Goal: Information Seeking & Learning: Learn about a topic

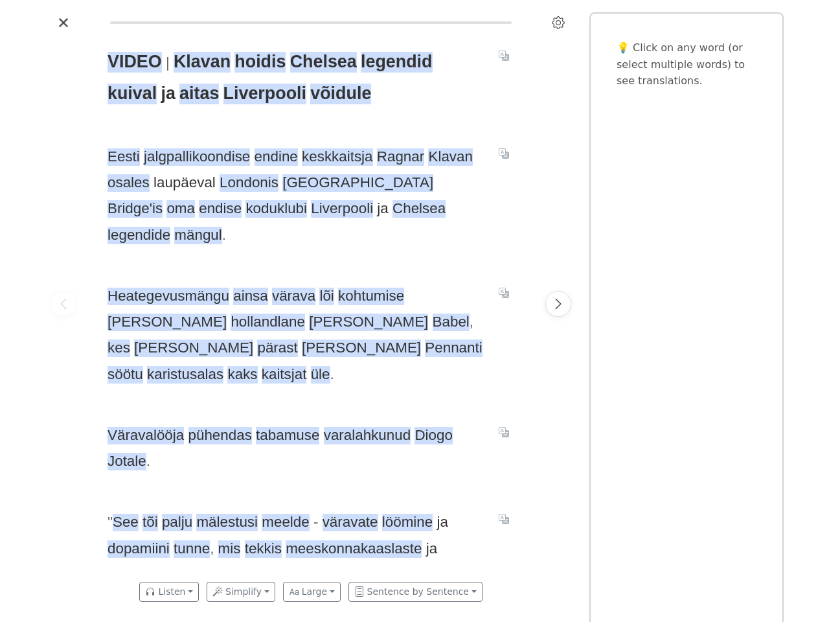
click at [414, 311] on span "Heategevusmängu ainsa [PERSON_NAME] kohtumise [PERSON_NAME] [DEMOGRAPHIC_DATA] …" at bounding box center [296, 335] width 376 height 104
click at [558, 23] on icon "Settings" at bounding box center [558, 22] width 13 height 13
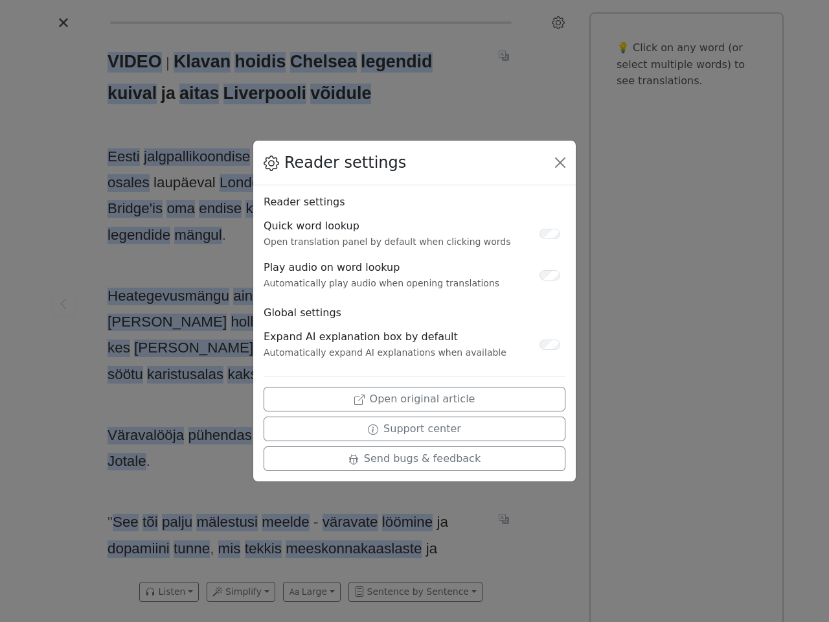
click at [63, 304] on div "Reader settings Reader settings Quick word lookup Open translation panel by def…" at bounding box center [414, 311] width 829 height 622
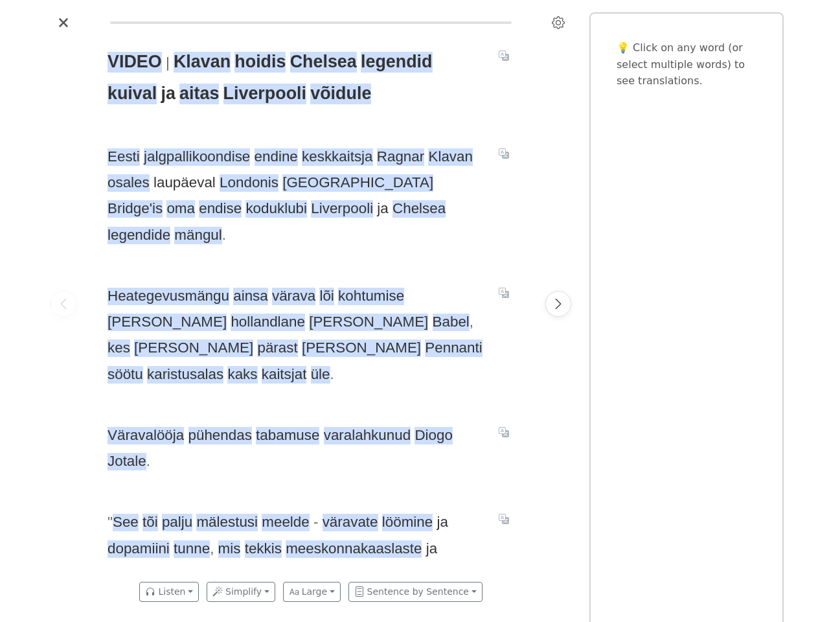
click at [133, 62] on span "VIDEO" at bounding box center [135, 62] width 54 height 21
click at [199, 62] on span "Klavan" at bounding box center [202, 62] width 57 height 21
click at [255, 62] on span "hoidis" at bounding box center [259, 62] width 51 height 21
click at [315, 62] on span "Chelsea" at bounding box center [323, 62] width 67 height 21
